Goal: Task Accomplishment & Management: Complete application form

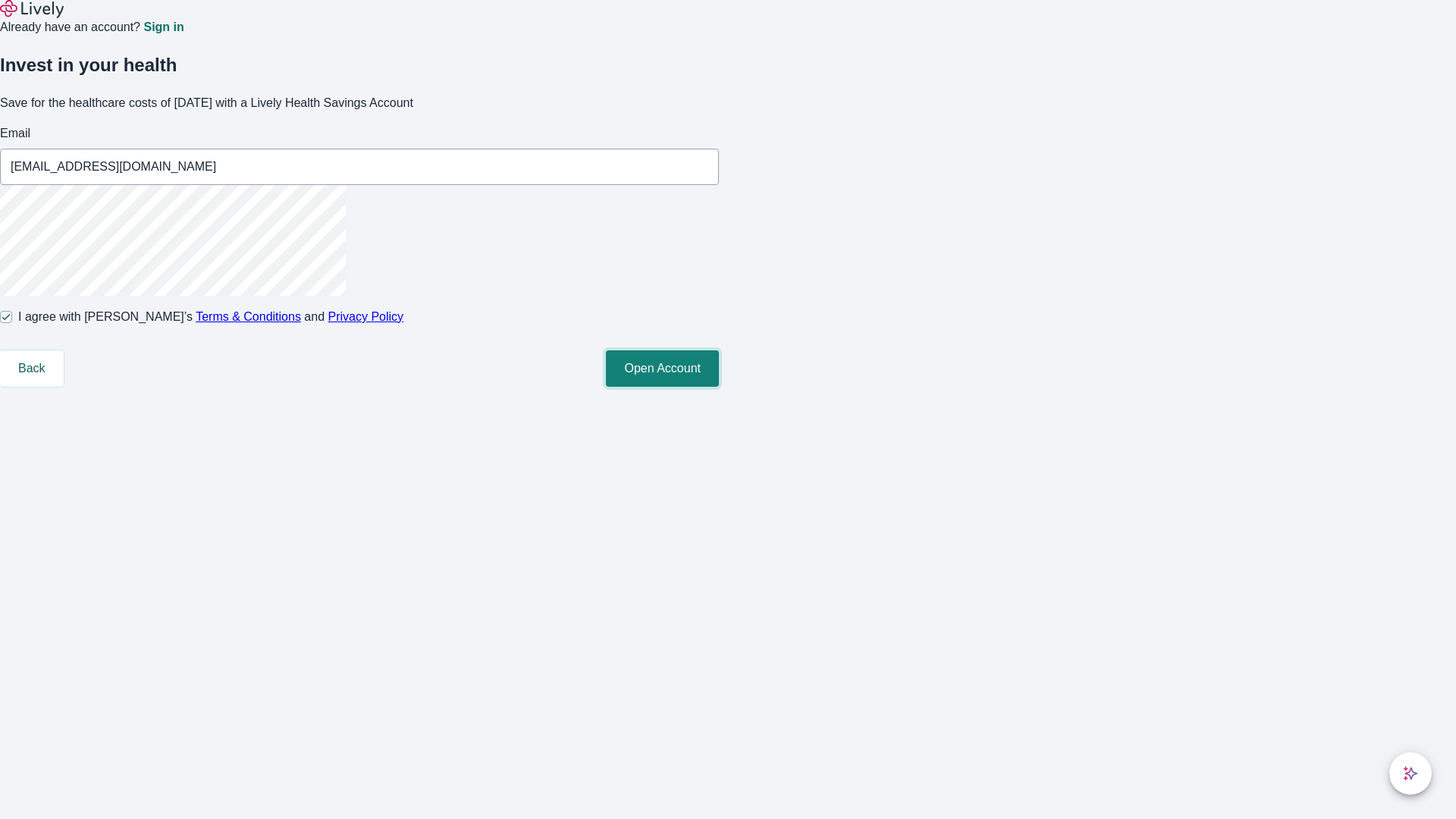
click at [718, 387] on button "Open Account" at bounding box center [663, 369] width 113 height 37
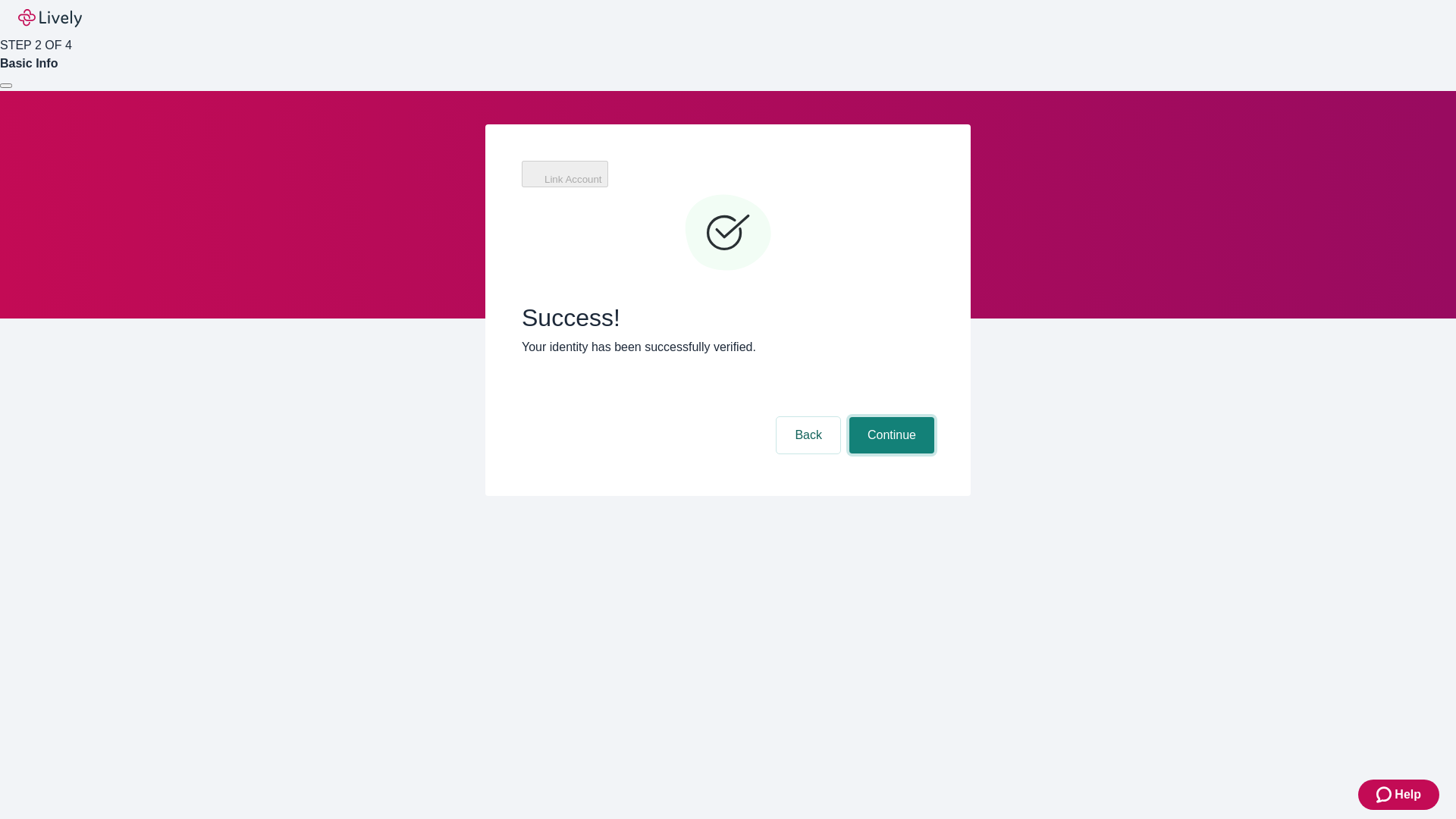
click at [889, 417] on button "Continue" at bounding box center [891, 435] width 85 height 37
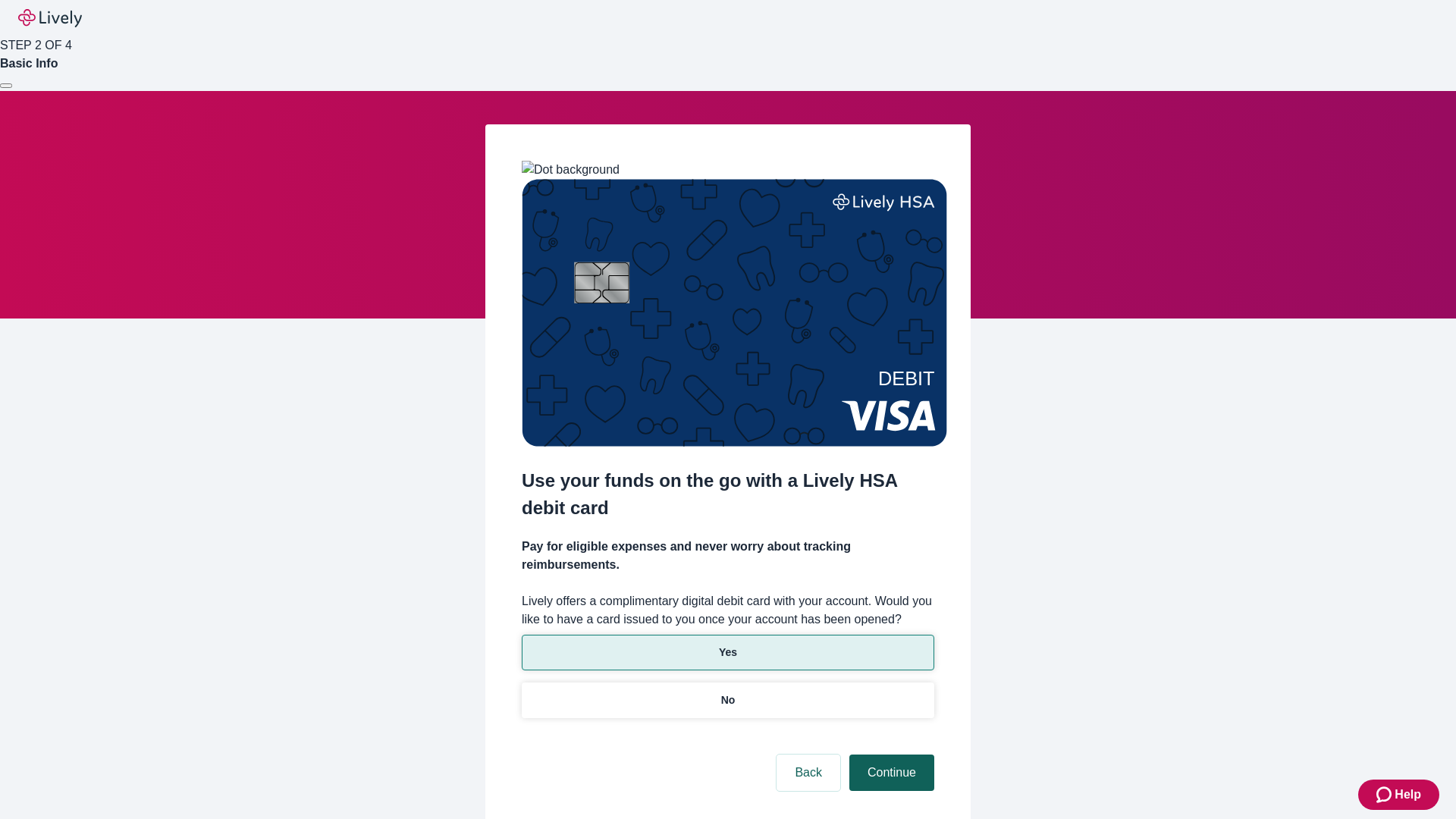
click at [727, 645] on p "Yes" at bounding box center [727, 652] width 18 height 16
click at [889, 754] on button "Continue" at bounding box center [891, 773] width 85 height 37
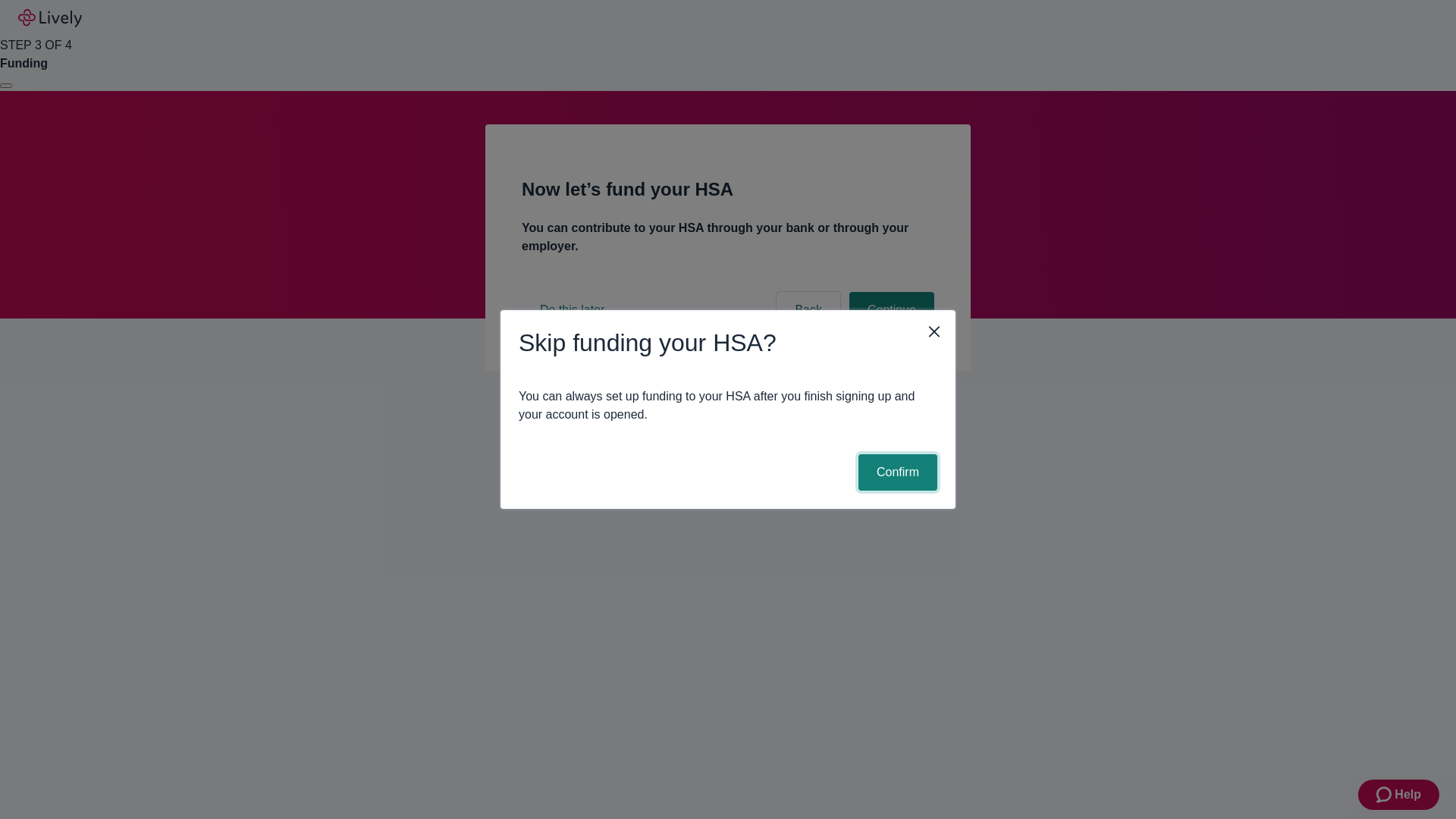
click at [895, 473] on button "Confirm" at bounding box center [898, 473] width 78 height 37
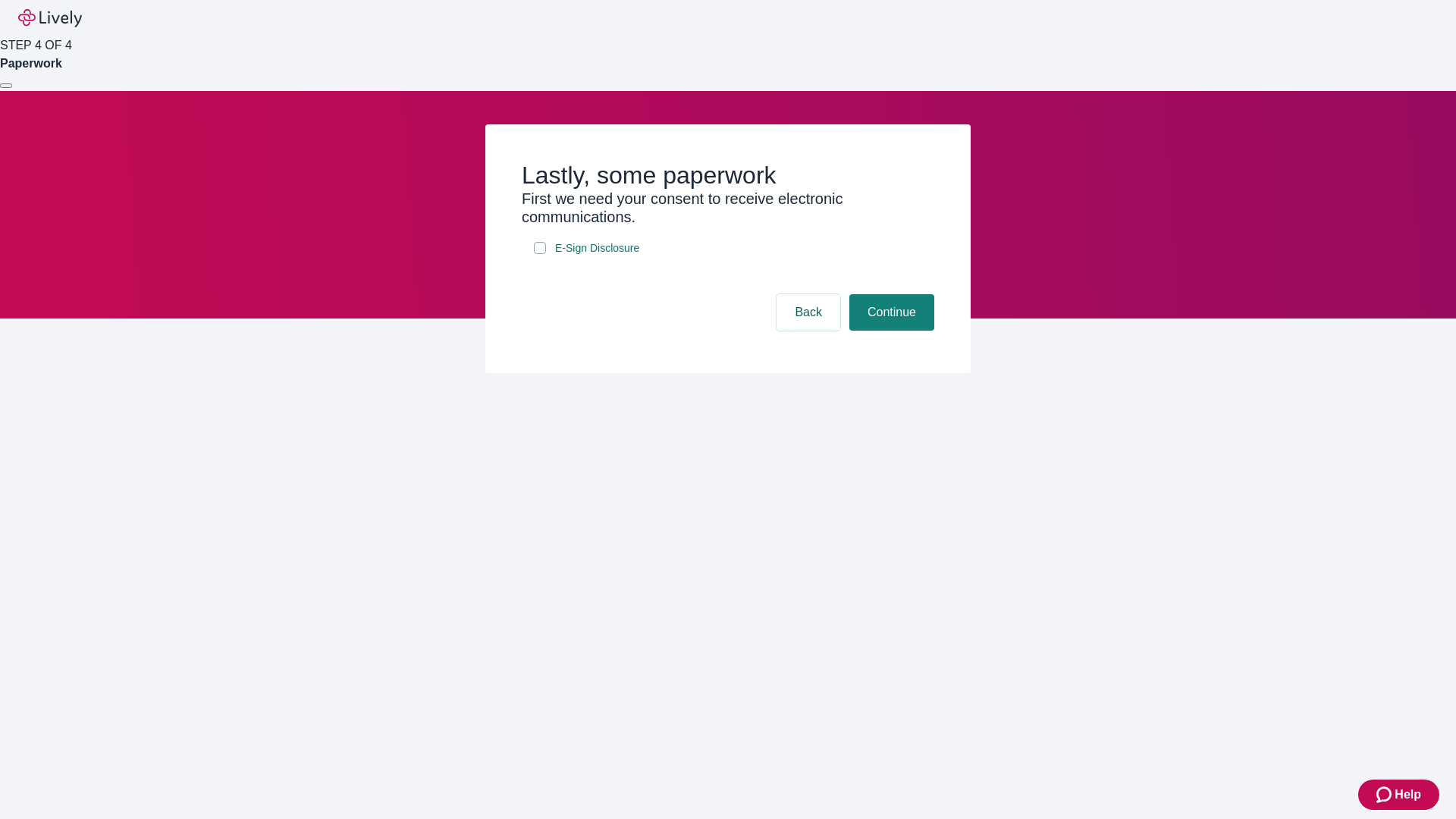
click at [540, 254] on input "E-Sign Disclosure" at bounding box center [540, 248] width 12 height 12
checkbox input "true"
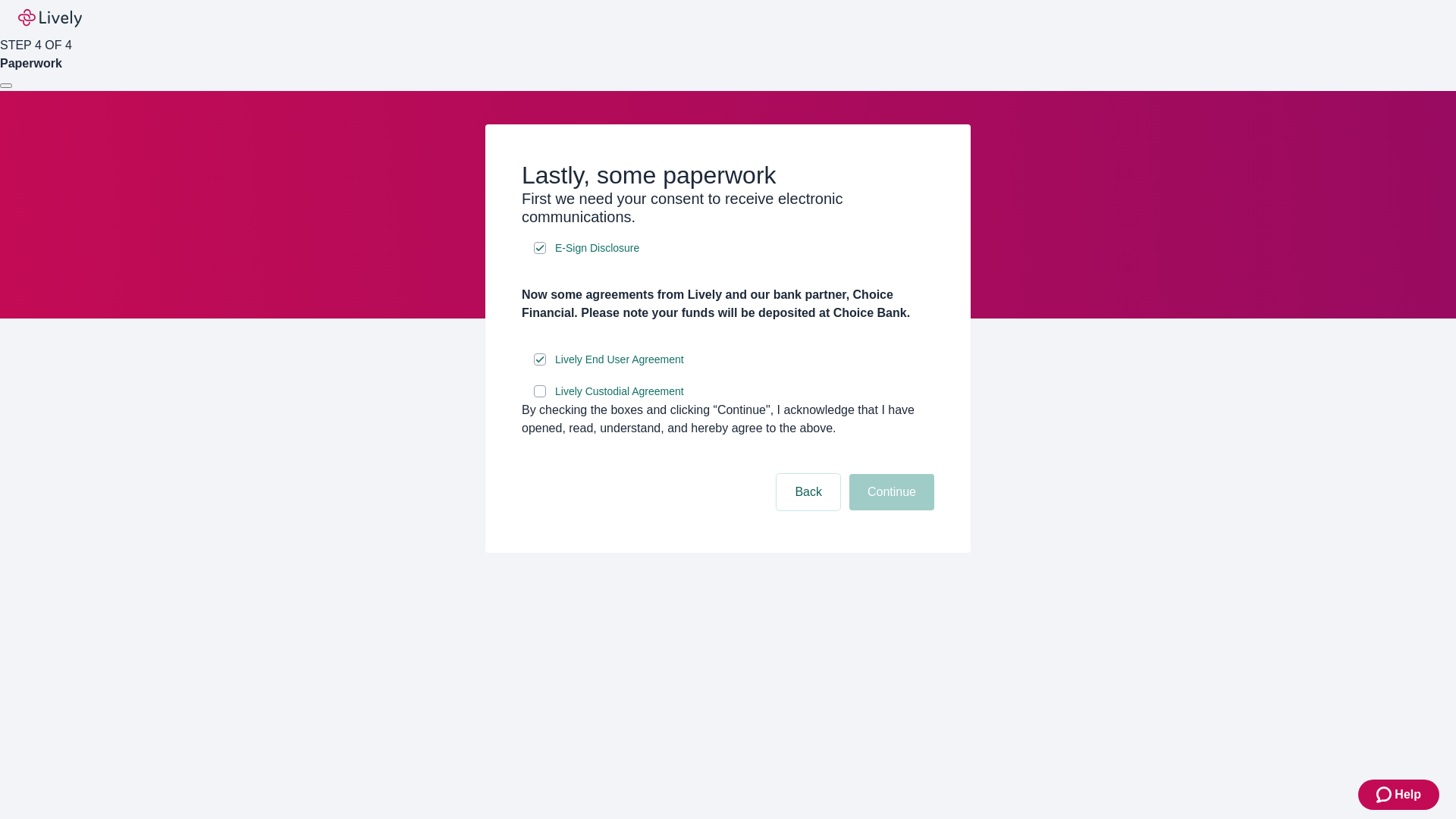
click at [540, 398] on input "Lively Custodial Agreement" at bounding box center [540, 392] width 12 height 12
checkbox input "true"
click at [889, 510] on button "Continue" at bounding box center [891, 493] width 85 height 37
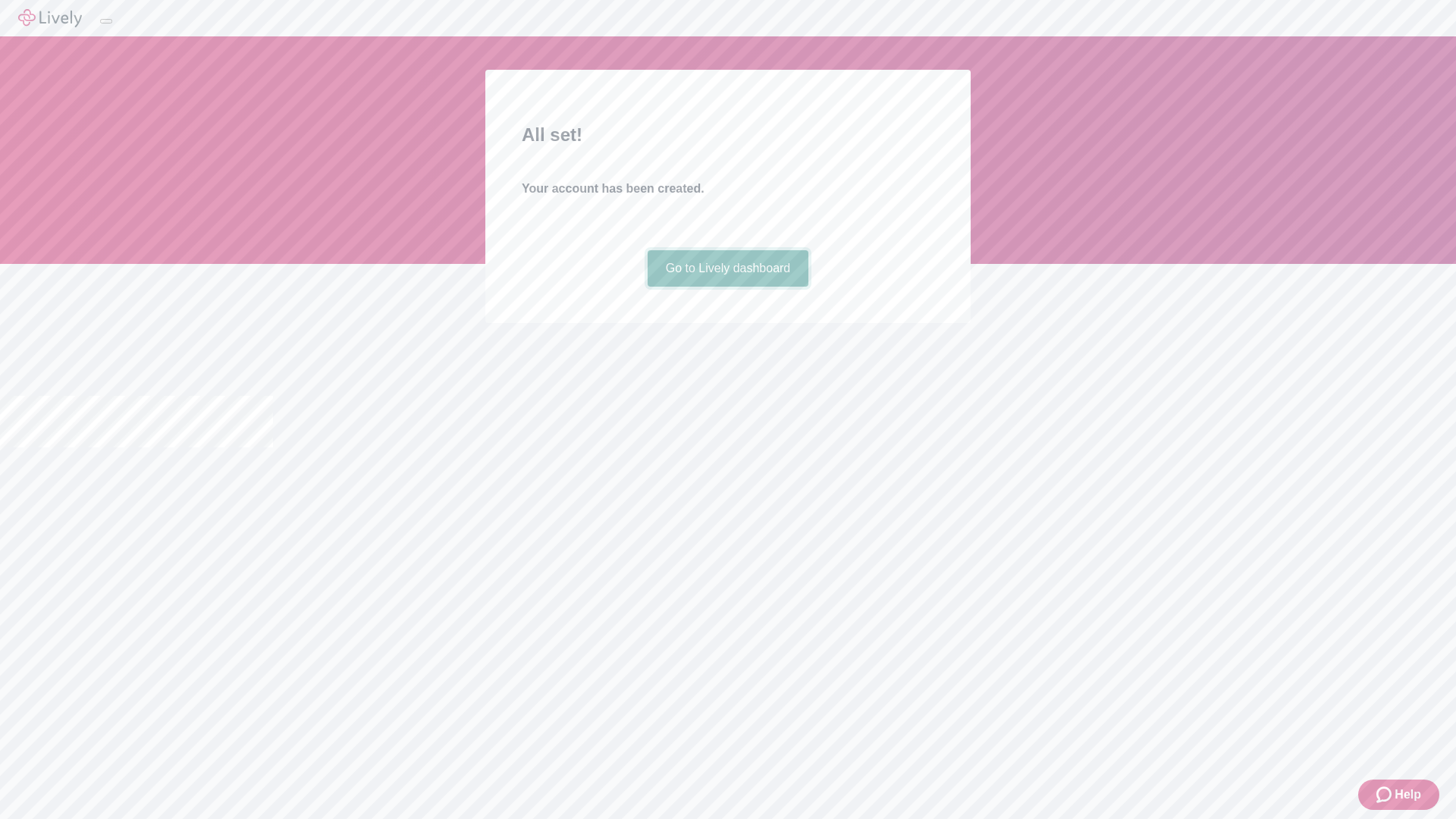
click at [727, 287] on link "Go to Lively dashboard" at bounding box center [728, 269] width 161 height 37
